Goal: Information Seeking & Learning: Learn about a topic

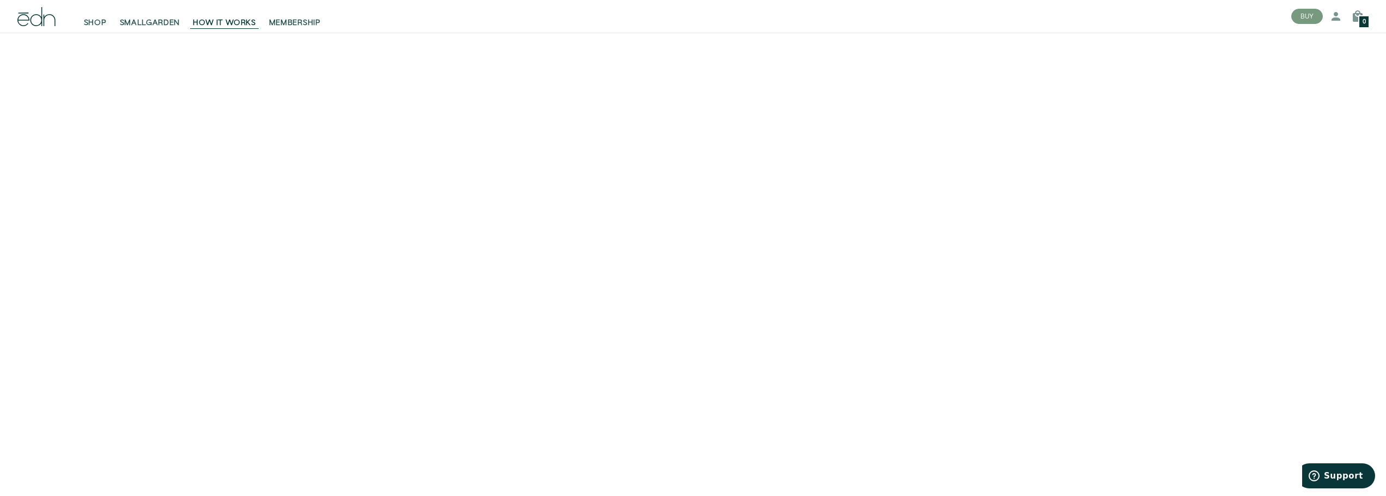
scroll to position [163, 0]
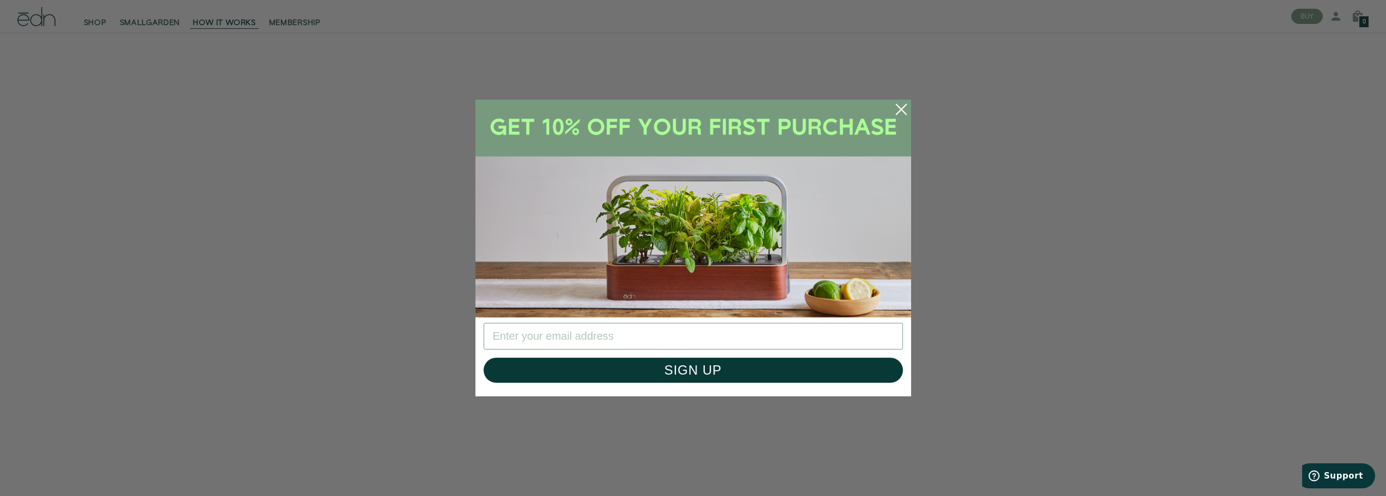
click at [899, 105] on circle "Close dialog" at bounding box center [901, 109] width 24 height 24
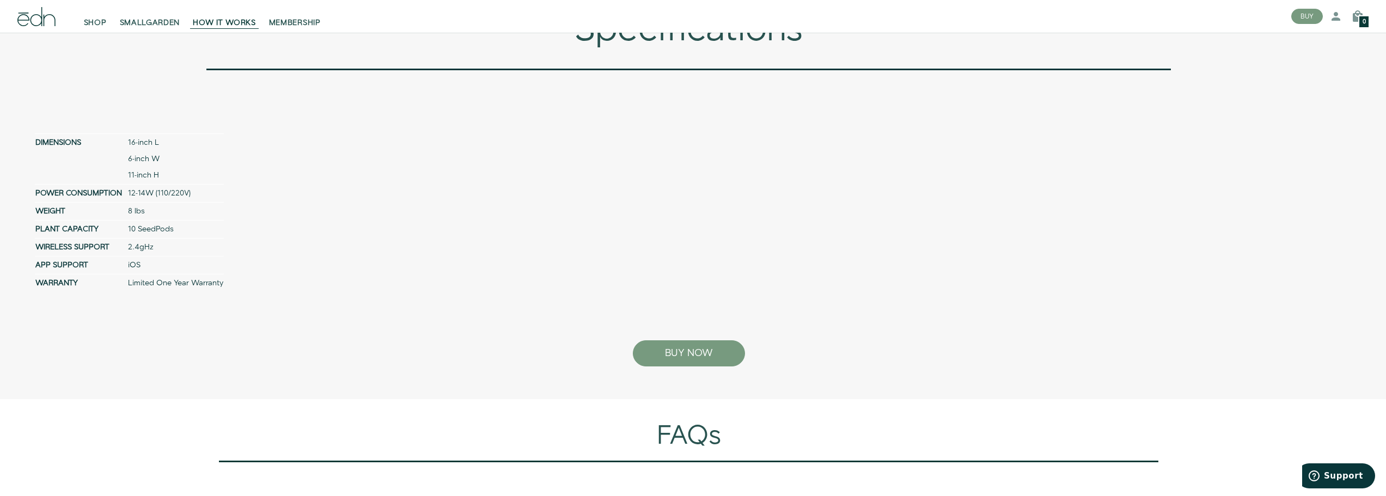
scroll to position [4737, 0]
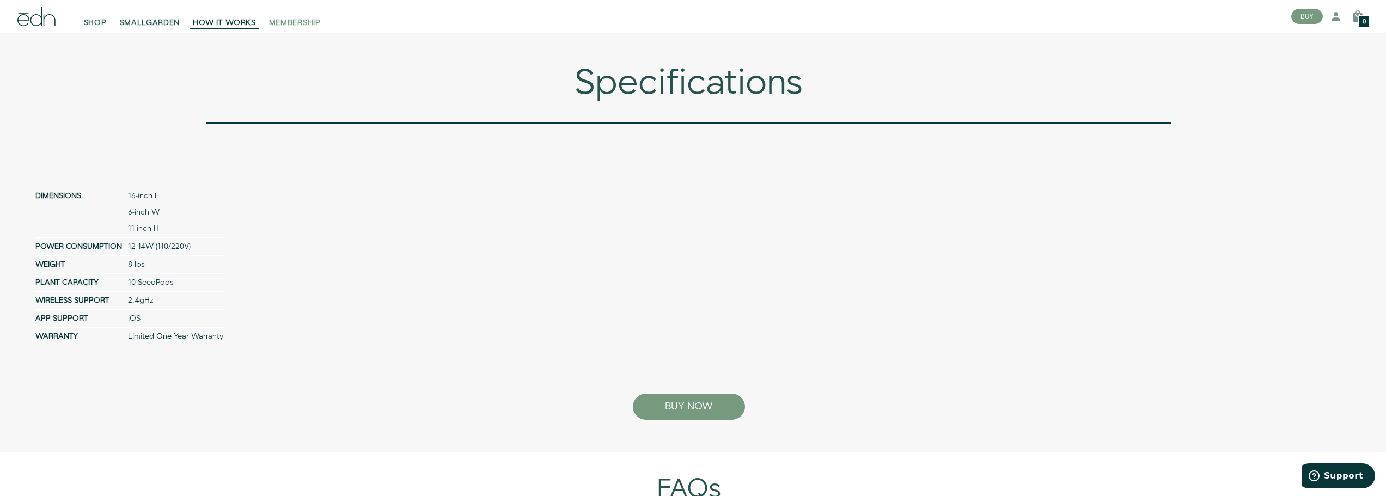
click at [275, 19] on span "MEMBERSHIP" at bounding box center [295, 22] width 52 height 11
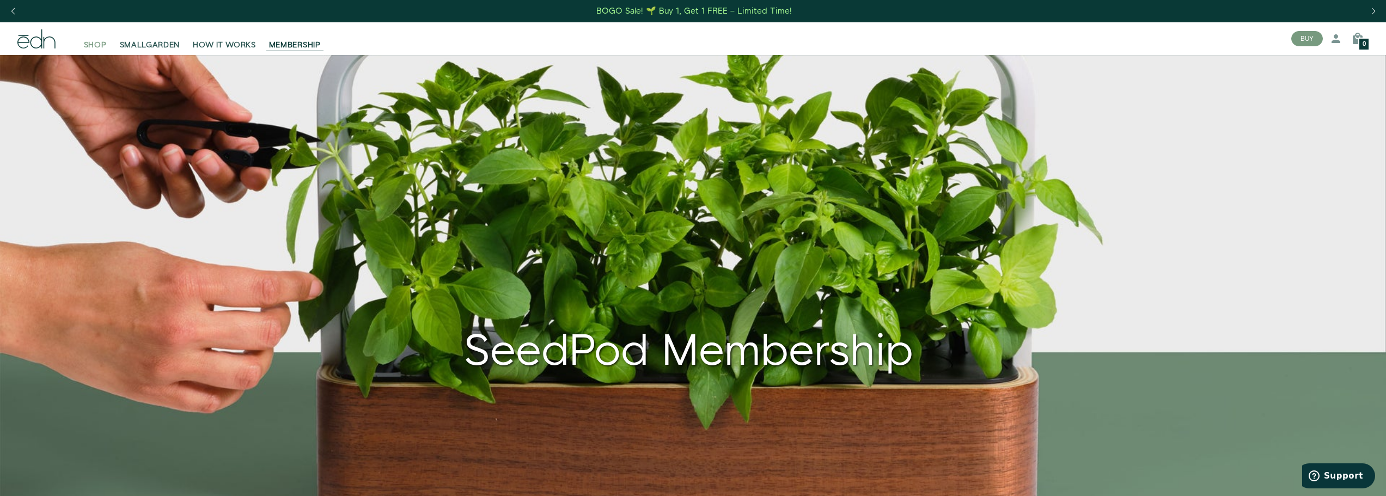
click at [99, 46] on span "SHOP" at bounding box center [95, 45] width 23 height 11
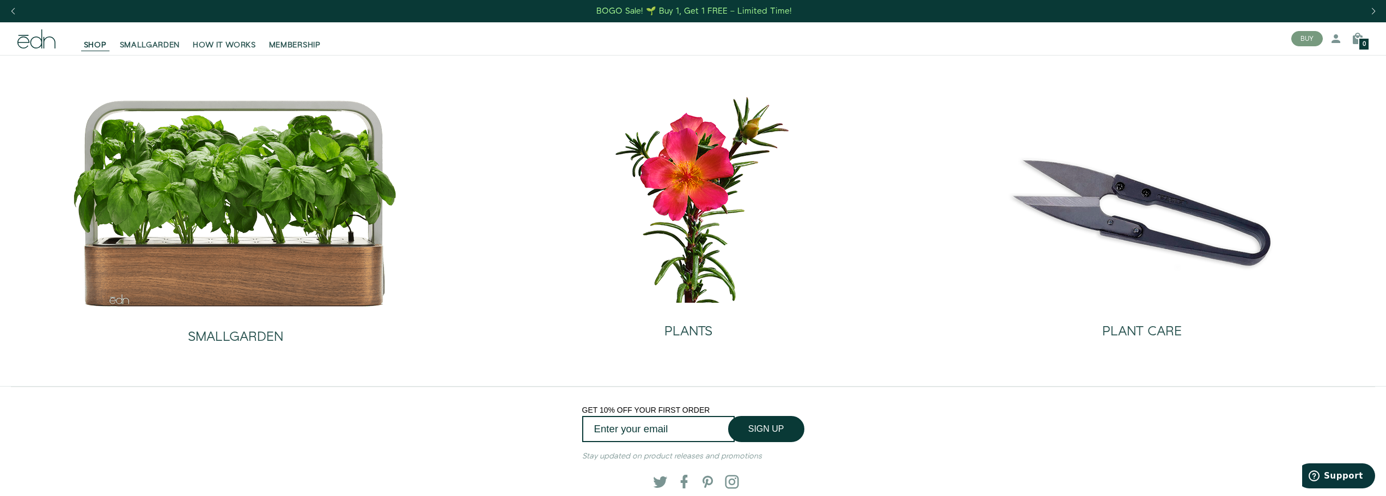
click at [650, 12] on div "BOGO Sale! 🌱 Buy 1, Get 1 FREE – Limited Time!" at bounding box center [693, 10] width 195 height 11
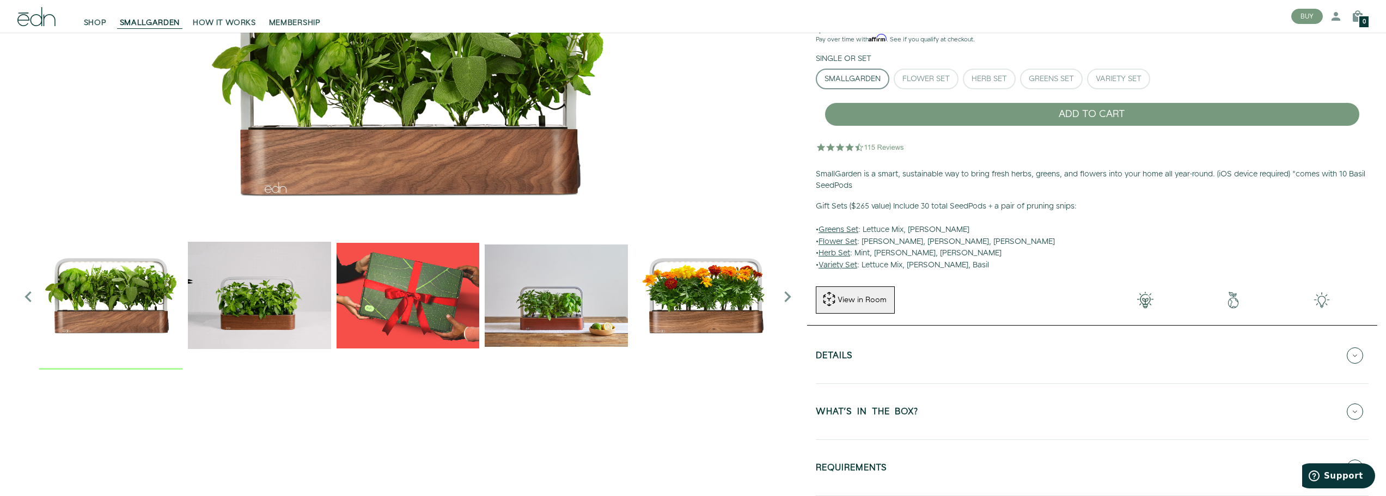
scroll to position [163, 0]
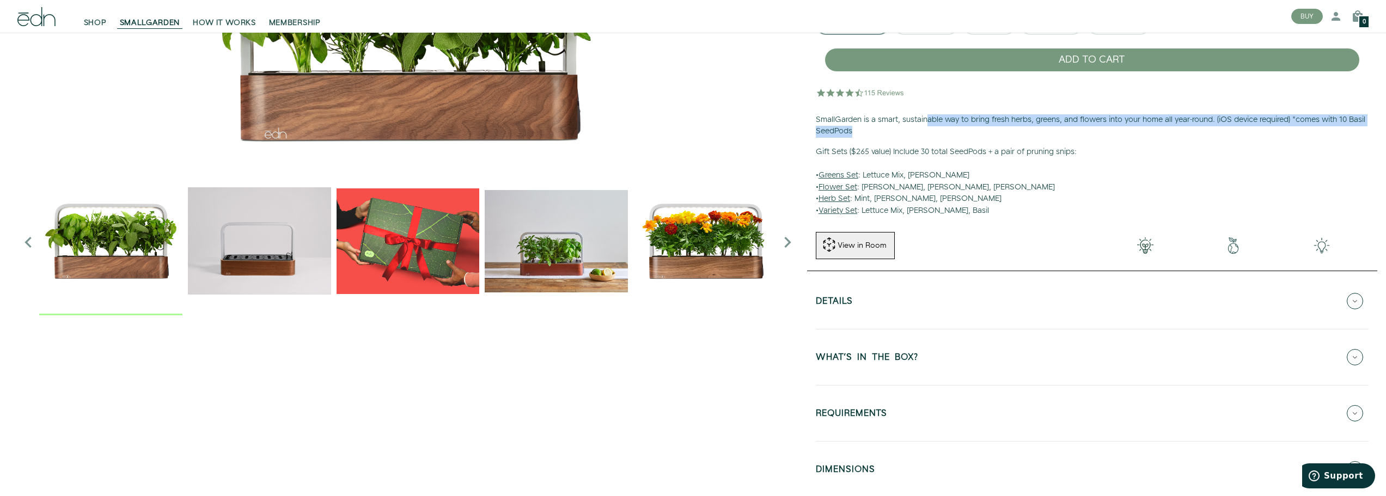
drag, startPoint x: 931, startPoint y: 118, endPoint x: 1091, endPoint y: 133, distance: 161.3
click at [1091, 133] on p "SmallGarden is a smart, sustainable way to bring fresh herbs, greens, and flowe…" at bounding box center [1092, 125] width 553 height 23
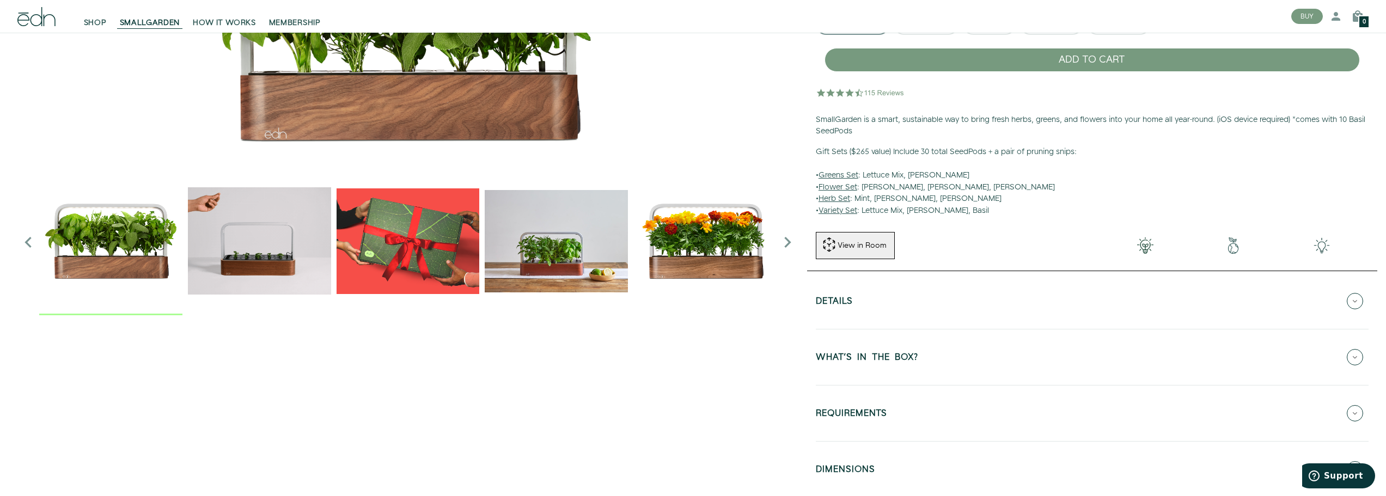
click at [1086, 154] on p "Gift Sets ($265 value) Include 30 total SeedPods + a pair of pruning snips: • G…" at bounding box center [1092, 181] width 553 height 71
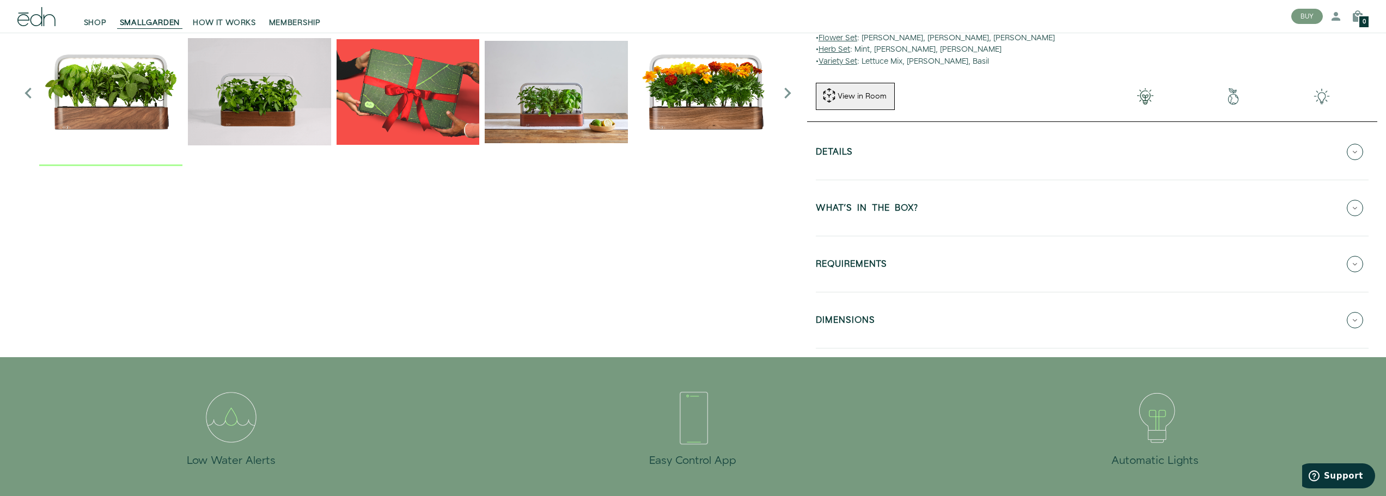
scroll to position [327, 0]
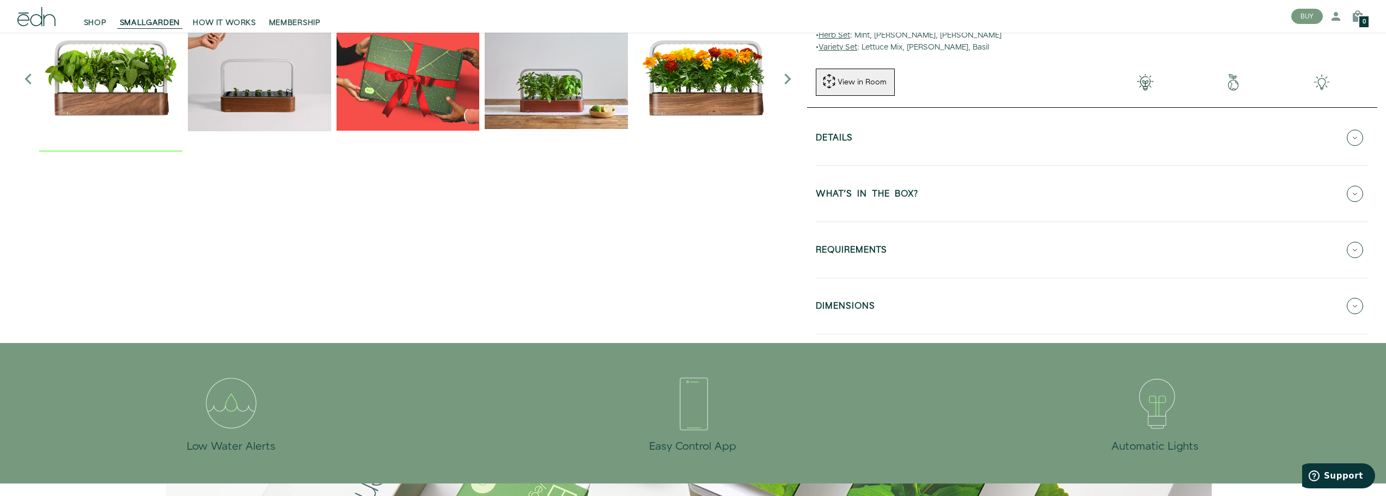
click at [920, 242] on button "REQUIREMENTS" at bounding box center [1092, 250] width 553 height 38
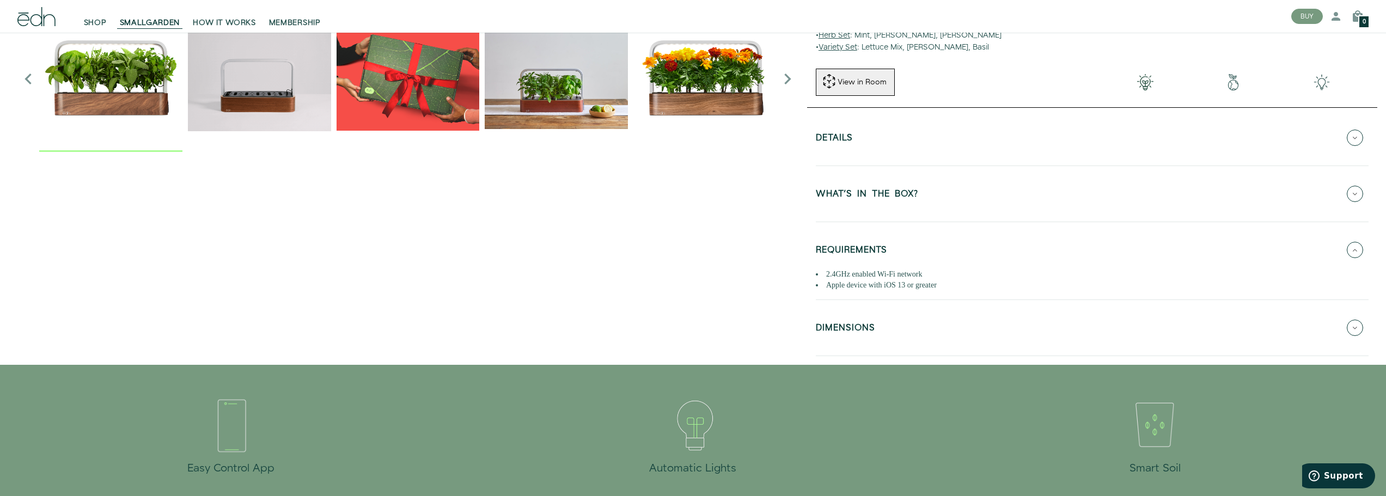
click at [861, 323] on h5 "DIMENSIONS" at bounding box center [845, 329] width 59 height 13
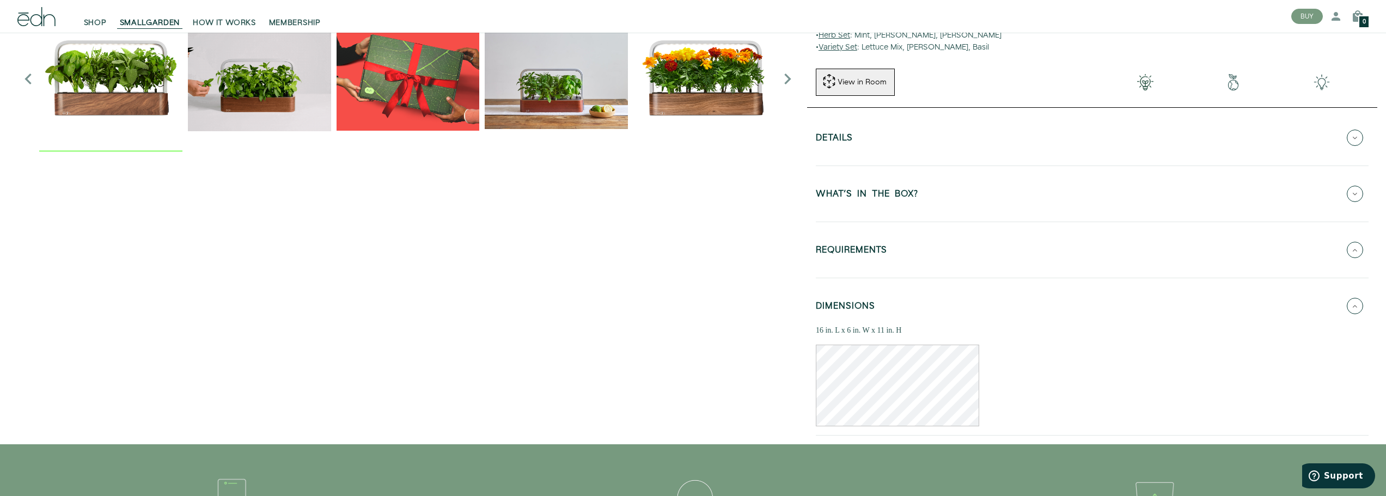
click at [868, 202] on h5 "WHAT'S IN THE BOX?" at bounding box center [867, 195] width 102 height 13
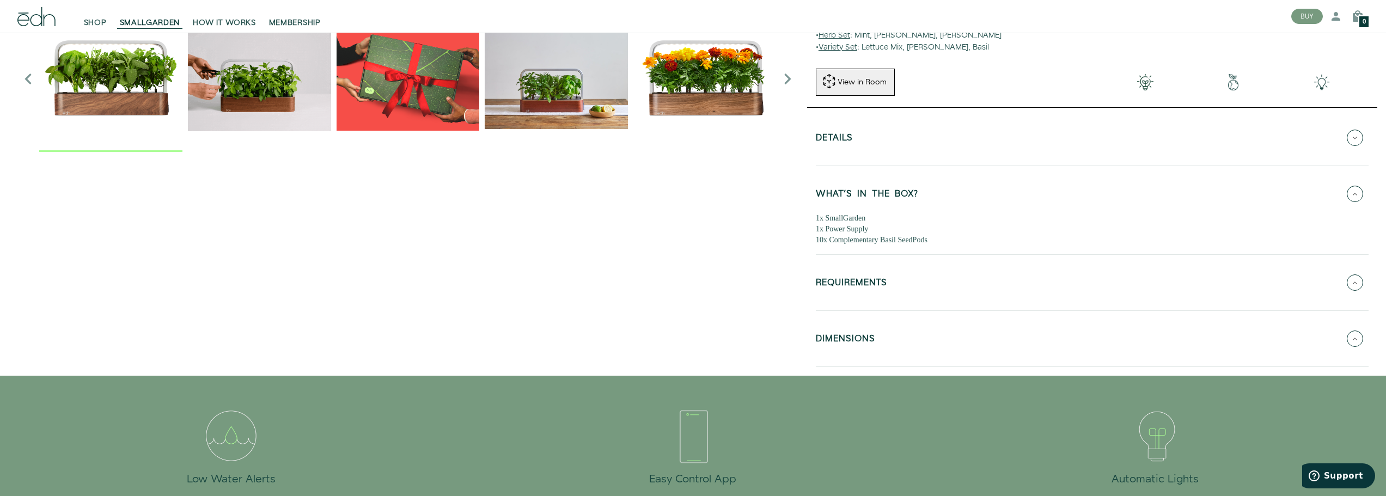
click at [884, 145] on button "Details" at bounding box center [1092, 138] width 553 height 38
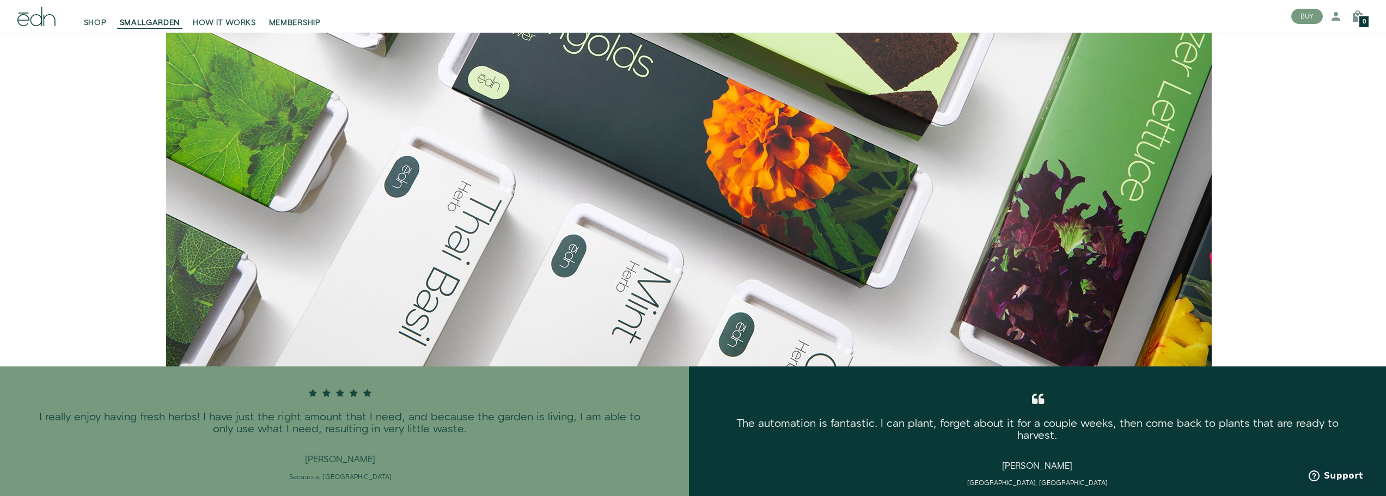
scroll to position [1144, 0]
